Goal: Task Accomplishment & Management: Complete application form

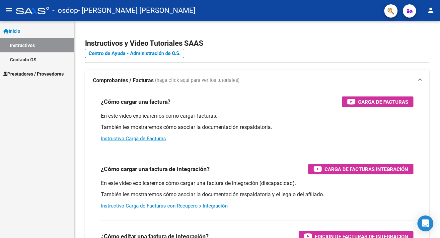
click at [39, 74] on span "Prestadores / Proveedores" at bounding box center [33, 73] width 60 height 7
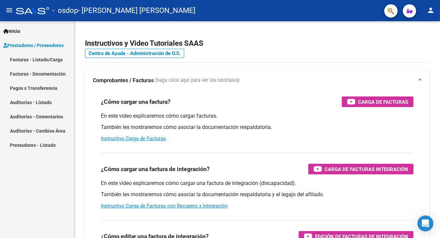
click at [38, 74] on link "Facturas - Documentación" at bounding box center [37, 74] width 74 height 14
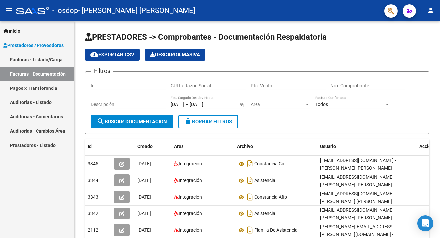
click at [48, 57] on link "Facturas - Listado/Carga" at bounding box center [37, 59] width 74 height 14
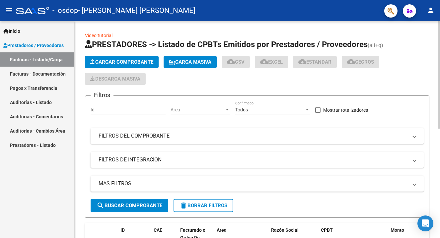
click at [132, 58] on button "Cargar Comprobante" at bounding box center [122, 62] width 74 height 12
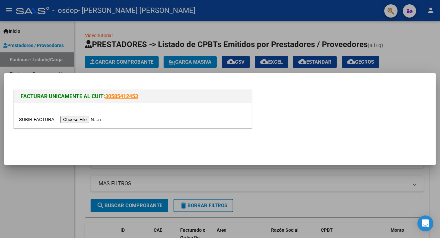
click at [77, 117] on input "file" at bounding box center [61, 119] width 84 height 7
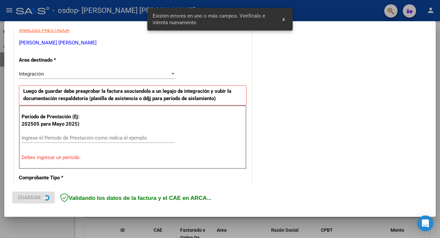
scroll to position [140, 0]
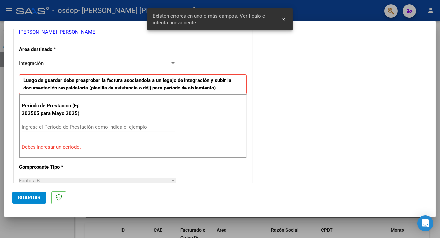
click at [96, 124] on input "Ingrese el Período de Prestación como indica el ejemplo" at bounding box center [98, 127] width 153 height 6
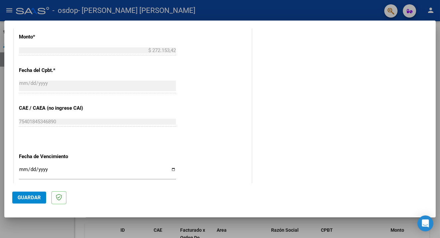
scroll to position [427, 0]
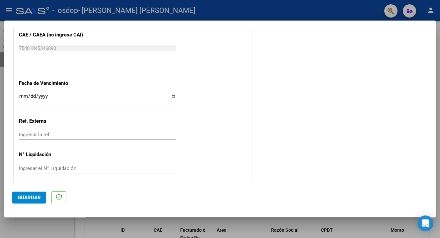
type input "202509"
click at [170, 95] on input "Ingresar la fecha" at bounding box center [97, 99] width 157 height 11
click at [163, 96] on input "Ingresar la fecha" at bounding box center [97, 99] width 157 height 11
click at [174, 94] on input "Ingresar la fecha" at bounding box center [97, 99] width 157 height 11
type input "[DATE]"
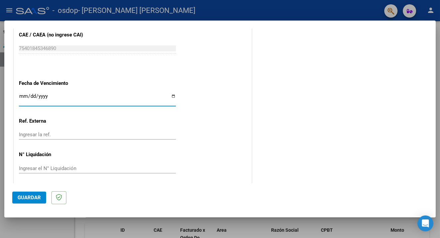
click at [77, 133] on input "Ingresar la ref." at bounding box center [97, 135] width 157 height 6
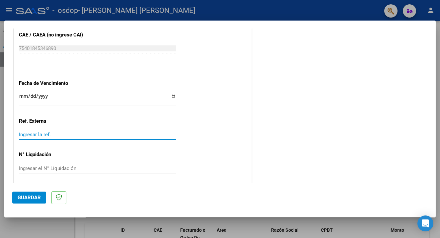
click at [65, 168] on input "Ingresar el N° Liquidación" at bounding box center [97, 169] width 157 height 6
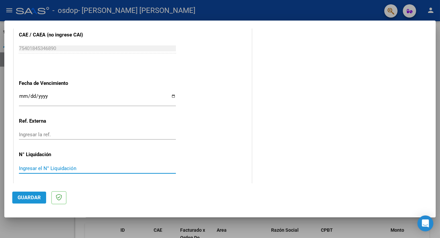
click at [33, 198] on span "Guardar" at bounding box center [29, 198] width 23 height 6
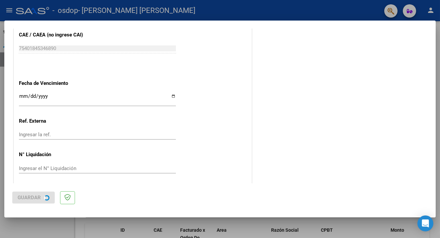
scroll to position [0, 0]
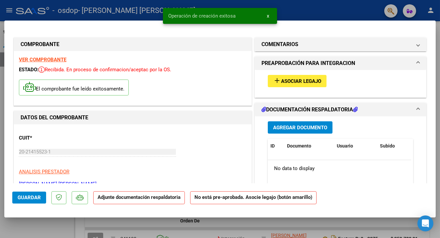
click at [303, 82] on span "Asociar Legajo" at bounding box center [301, 81] width 40 height 6
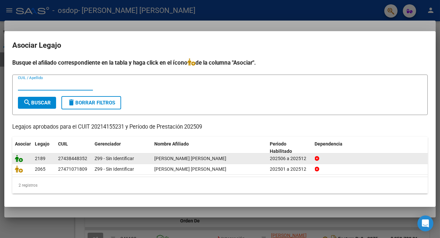
click at [19, 161] on icon at bounding box center [19, 158] width 8 height 7
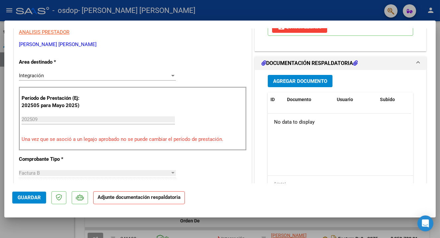
scroll to position [147, 0]
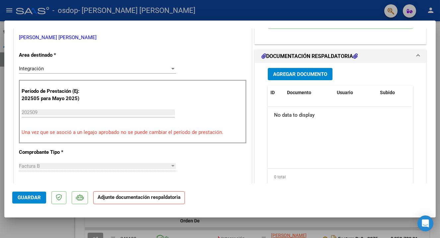
click at [297, 71] on span "Agregar Documento" at bounding box center [300, 74] width 54 height 6
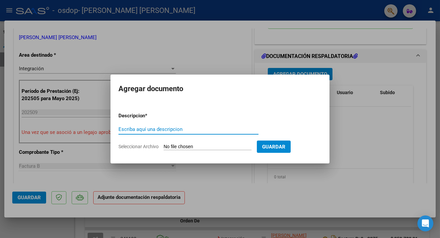
click at [190, 148] on input "Seleccionar Archivo" at bounding box center [208, 147] width 88 height 6
type input "C:\fakepath\[PERSON_NAME] septiembre.pdf"
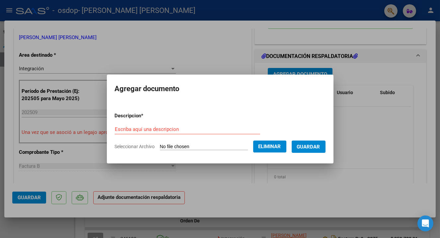
click at [307, 150] on span "Guardar" at bounding box center [308, 147] width 23 height 6
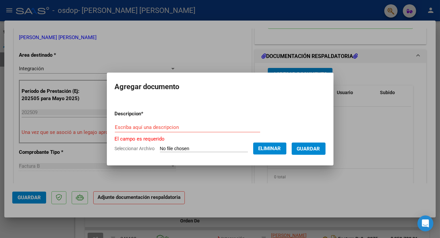
click at [173, 125] on input "Escriba aquí una descripcion" at bounding box center [187, 128] width 145 height 6
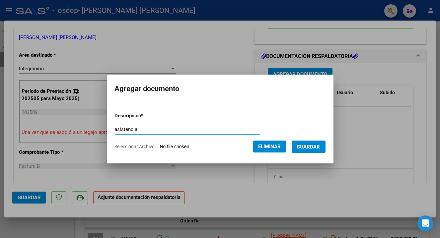
type input "asistencia"
click at [309, 147] on span "Guardar" at bounding box center [308, 147] width 23 height 6
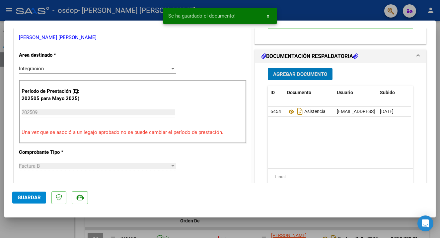
click at [287, 71] on span "Agregar Documento" at bounding box center [300, 74] width 54 height 6
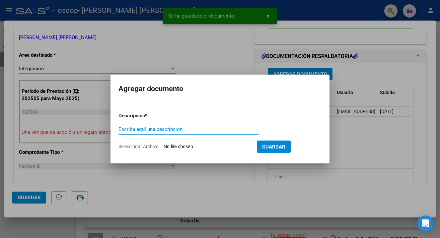
click at [207, 145] on input "Seleccionar Archivo" at bounding box center [208, 147] width 88 height 6
type input "C:\fakepath\AFIP - Administración Federal de Ingresos Públicos.pdf"
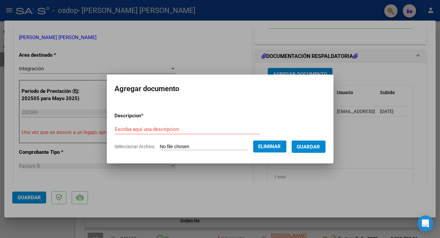
click at [308, 143] on button "Guardar" at bounding box center [309, 147] width 34 height 12
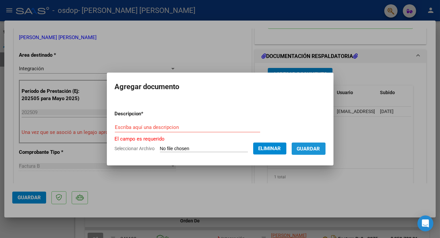
click at [302, 151] on span "Guardar" at bounding box center [308, 149] width 23 height 6
click at [209, 125] on input "Escriba aquí una descripcion" at bounding box center [187, 128] width 145 height 6
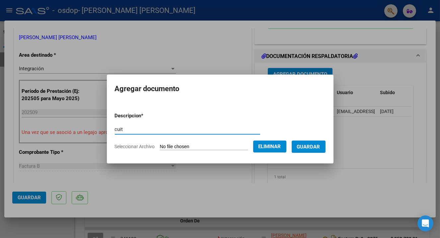
type input "cuit"
click at [309, 145] on span "Guardar" at bounding box center [308, 147] width 23 height 6
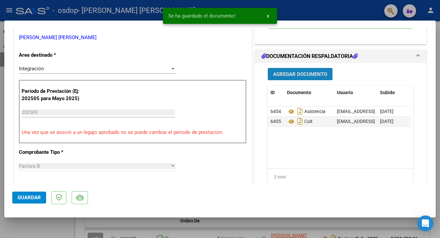
click at [301, 71] on span "Agregar Documento" at bounding box center [300, 74] width 54 height 6
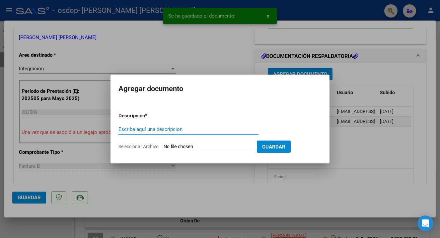
click at [209, 149] on input "Seleccionar Archivo" at bounding box center [208, 147] width 88 height 6
type input "C:\fakepath\20214155231_006_00002_00002089.pdf"
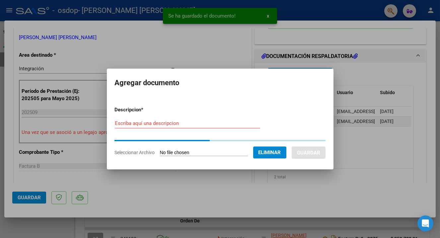
click at [180, 125] on input "Escriba aquí una descripcion" at bounding box center [187, 124] width 145 height 6
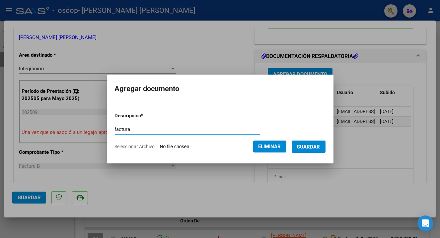
type input "factura"
click at [303, 144] on span "Guardar" at bounding box center [308, 147] width 23 height 6
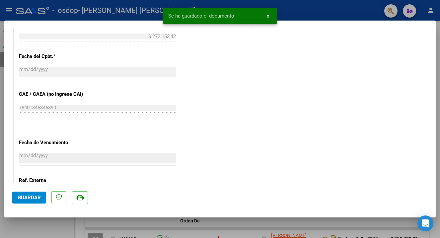
scroll to position [437, 0]
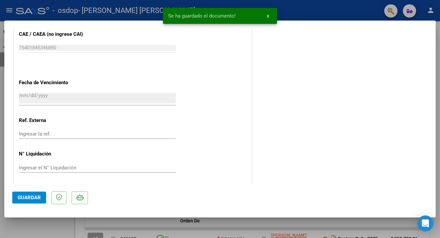
click at [28, 199] on span "Guardar" at bounding box center [29, 198] width 23 height 6
click at [38, 198] on span "Guardar" at bounding box center [29, 198] width 23 height 6
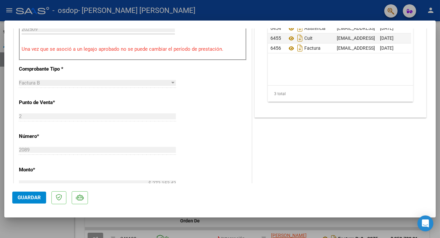
scroll to position [230, 0]
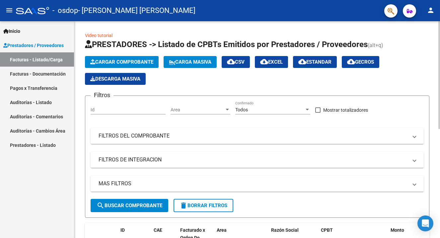
click at [131, 63] on span "Cargar Comprobante" at bounding box center [121, 62] width 63 height 6
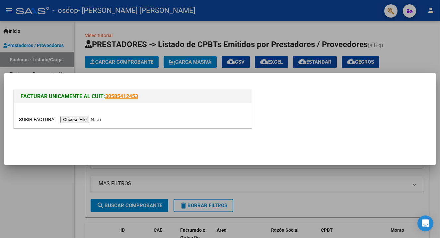
click at [76, 122] on input "file" at bounding box center [61, 119] width 84 height 7
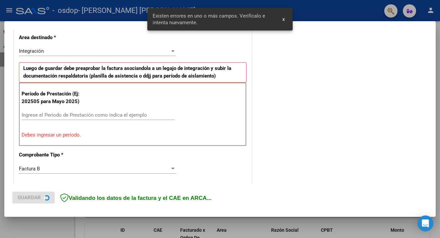
scroll to position [152, 0]
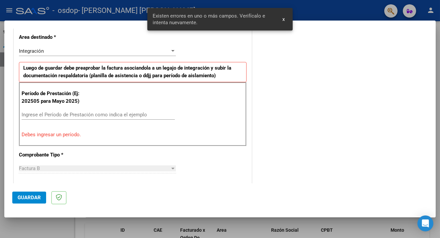
click at [84, 112] on input "Ingrese el Período de Prestación como indica el ejemplo" at bounding box center [98, 115] width 153 height 6
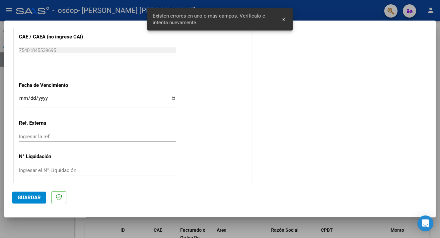
scroll to position [427, 0]
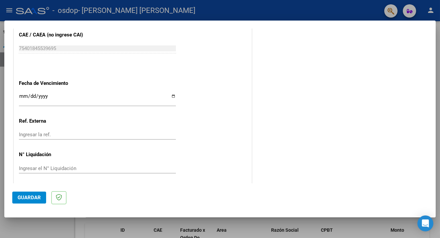
type input "202509"
click at [107, 94] on input "Ingresar la fecha" at bounding box center [97, 99] width 157 height 11
click at [173, 94] on input "Ingresar la fecha" at bounding box center [97, 99] width 157 height 11
type input "[DATE]"
click at [29, 198] on span "Guardar" at bounding box center [29, 198] width 23 height 6
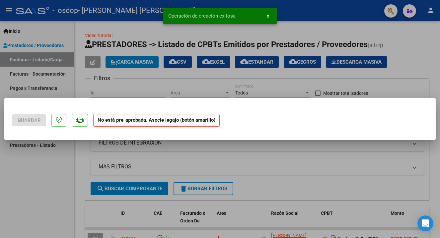
scroll to position [0, 0]
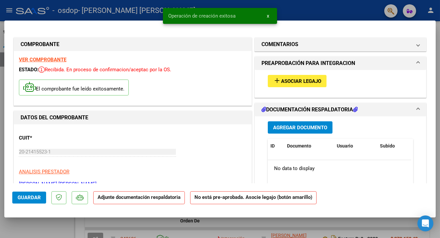
click at [292, 76] on button "add Asociar Legajo" at bounding box center [297, 81] width 59 height 12
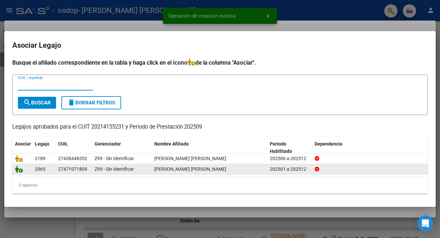
click at [21, 171] on icon at bounding box center [19, 169] width 8 height 7
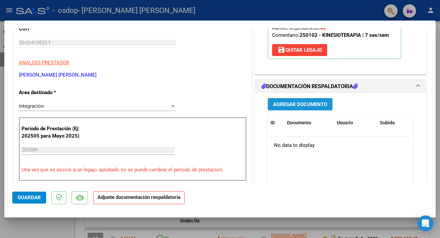
scroll to position [100, 0]
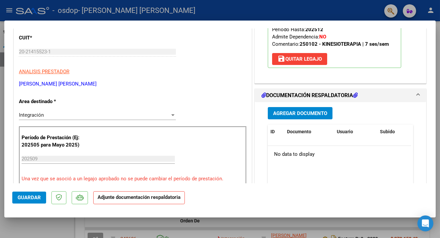
click at [297, 111] on span "Agregar Documento" at bounding box center [300, 114] width 54 height 6
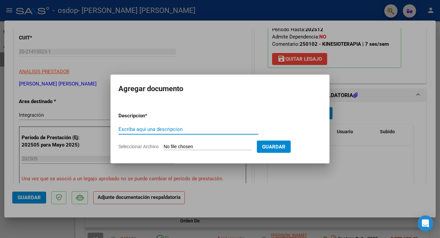
type input "s"
type input "asistencia"
click at [198, 147] on input "Seleccionar Archivo" at bounding box center [208, 147] width 88 height 6
type input "C:\fakepath\[PERSON_NAME] septiembre.pdf"
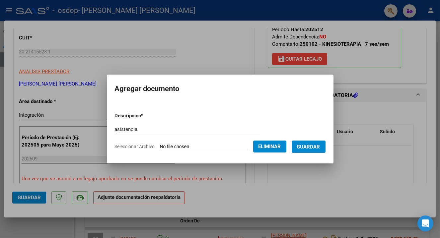
click at [310, 147] on span "Guardar" at bounding box center [308, 147] width 23 height 6
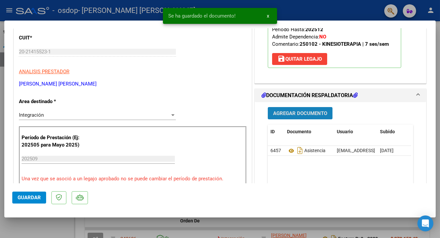
click at [300, 108] on button "Agregar Documento" at bounding box center [300, 113] width 65 height 12
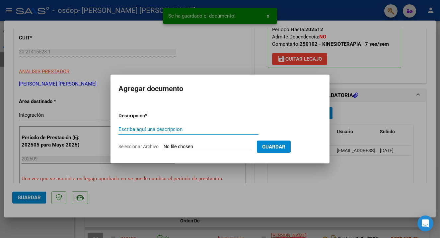
click at [211, 145] on input "Seleccionar Archivo" at bounding box center [208, 147] width 88 height 6
type input "C:\fakepath\AFIP - Administración Federal de Ingresos Públicos.pdf"
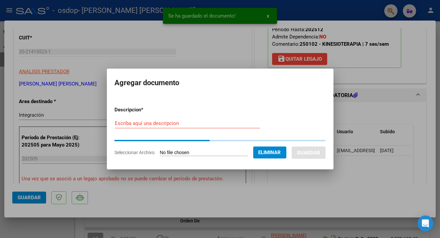
click at [184, 126] on div "Escriba aquí una descripcion" at bounding box center [187, 124] width 145 height 10
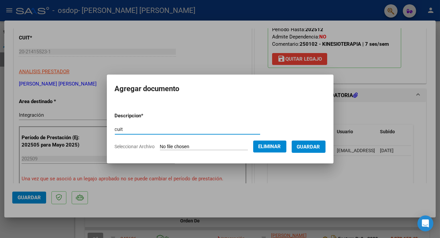
type input "cuit"
click at [300, 144] on span "Guardar" at bounding box center [308, 147] width 23 height 6
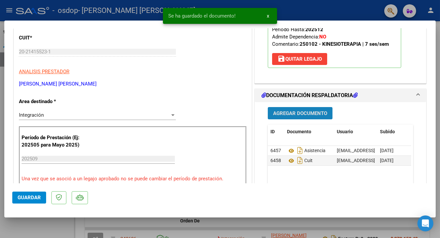
click at [290, 114] on span "Agregar Documento" at bounding box center [300, 114] width 54 height 6
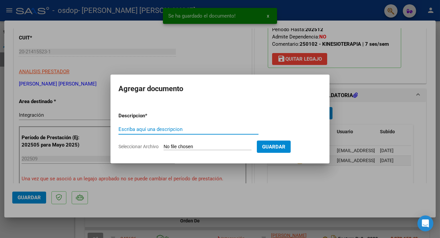
click at [179, 126] on div "Escriba aquí una descripcion" at bounding box center [189, 130] width 140 height 10
type input "factura"
click at [199, 146] on input "Seleccionar Archivo" at bounding box center [208, 147] width 88 height 6
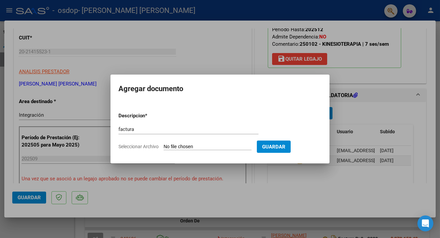
type input "C:\fakepath\20214155231_006_00002_00002090.pdf"
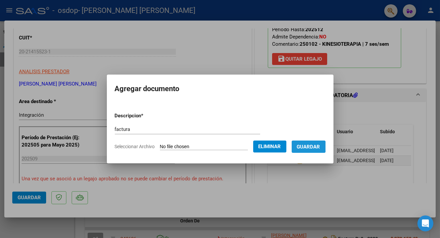
click at [307, 147] on span "Guardar" at bounding box center [308, 147] width 23 height 6
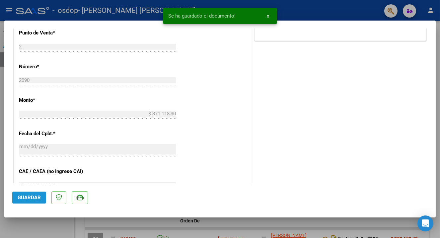
scroll to position [301, 0]
click at [31, 192] on button "Guardar" at bounding box center [29, 198] width 34 height 12
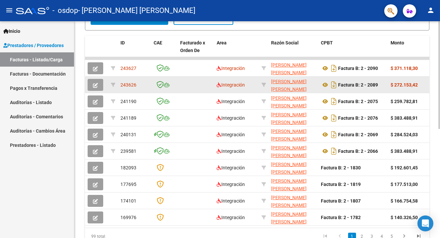
scroll to position [185, 0]
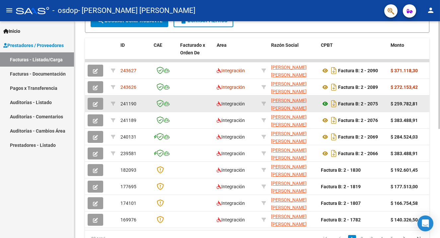
click at [326, 101] on icon at bounding box center [325, 104] width 9 height 8
